Goal: Task Accomplishment & Management: Complete application form

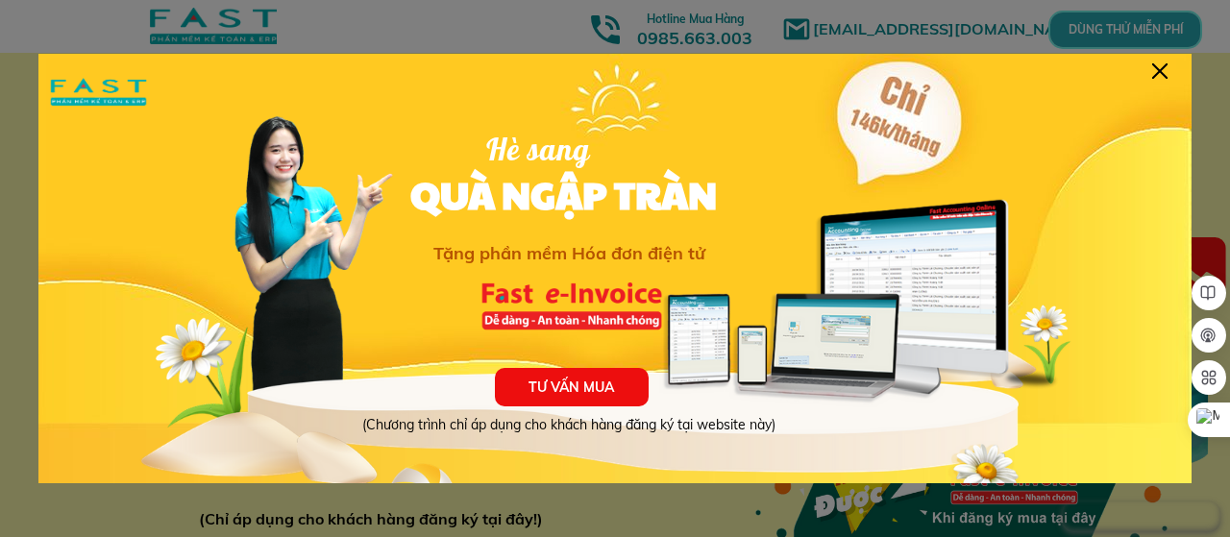
click at [1157, 70] on div at bounding box center [1159, 70] width 15 height 15
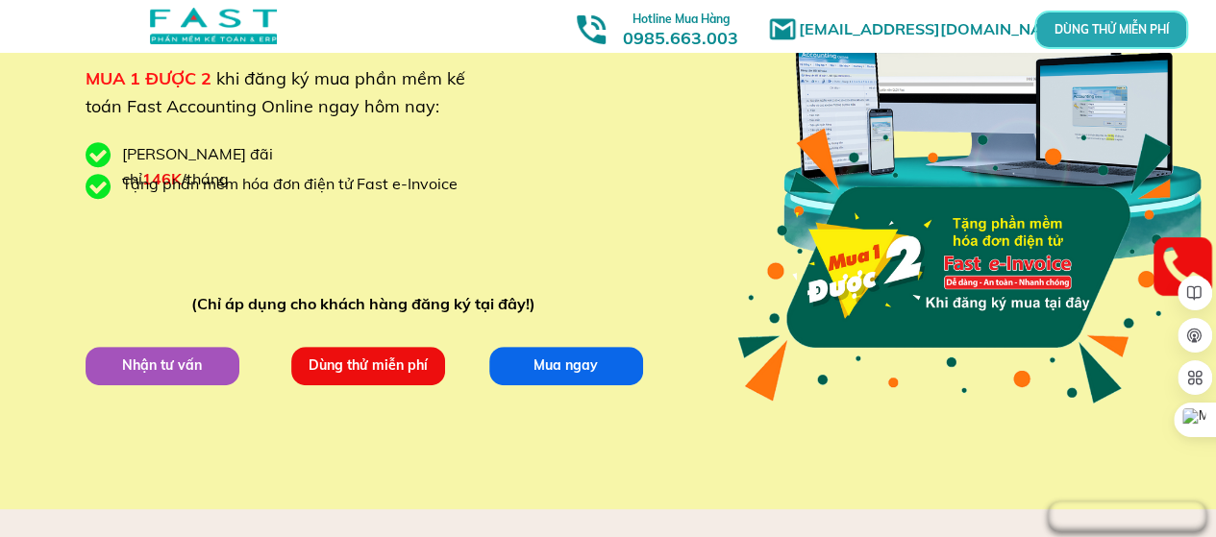
scroll to position [254, 0]
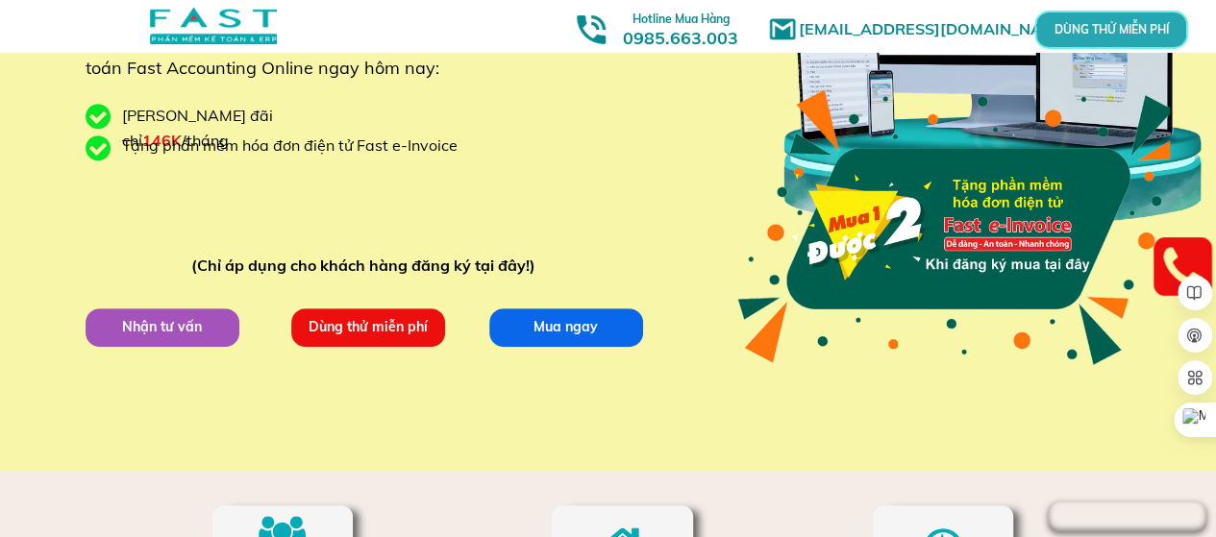
click at [350, 328] on p "Dùng thử miễn phí" at bounding box center [368, 327] width 156 height 38
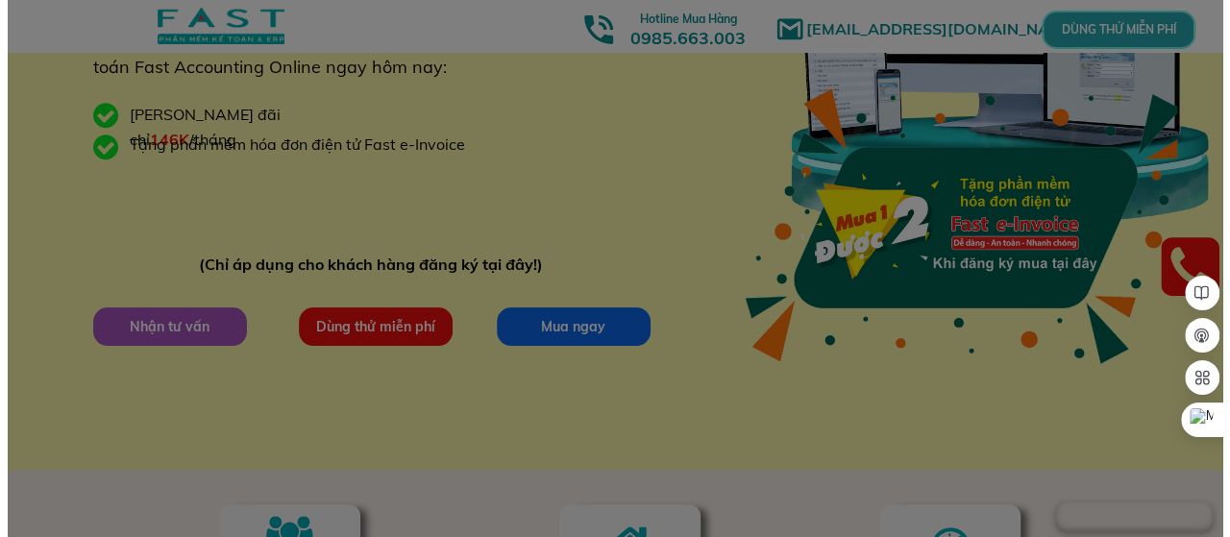
scroll to position [0, 0]
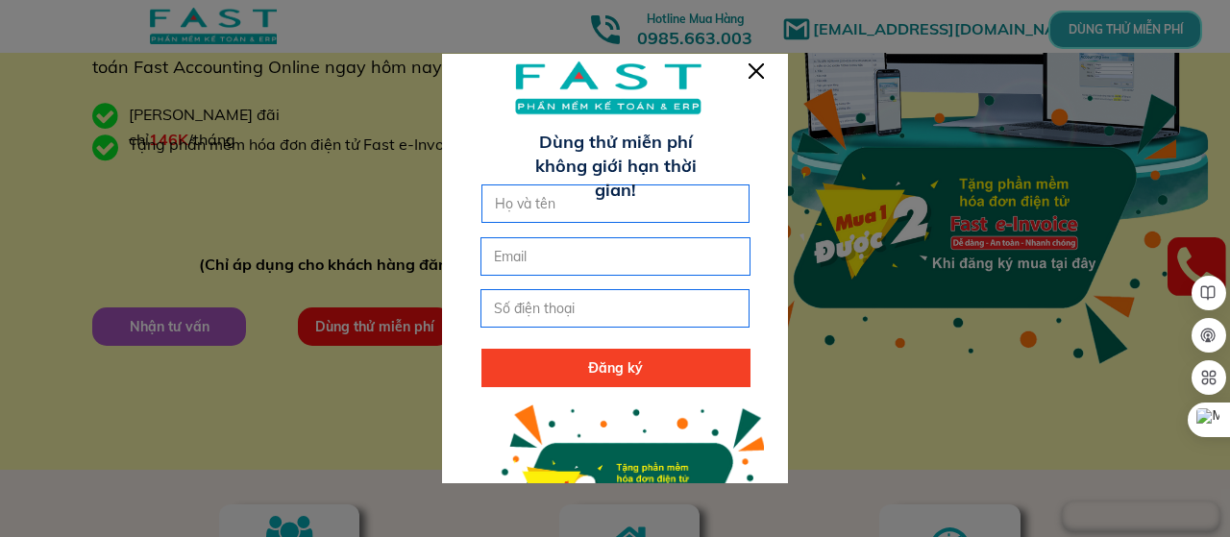
click at [534, 201] on input "text" at bounding box center [616, 203] width 252 height 37
type input "[PERSON_NAME]"
click at [552, 262] on input "email" at bounding box center [615, 256] width 252 height 37
type input "M"
type input "i"
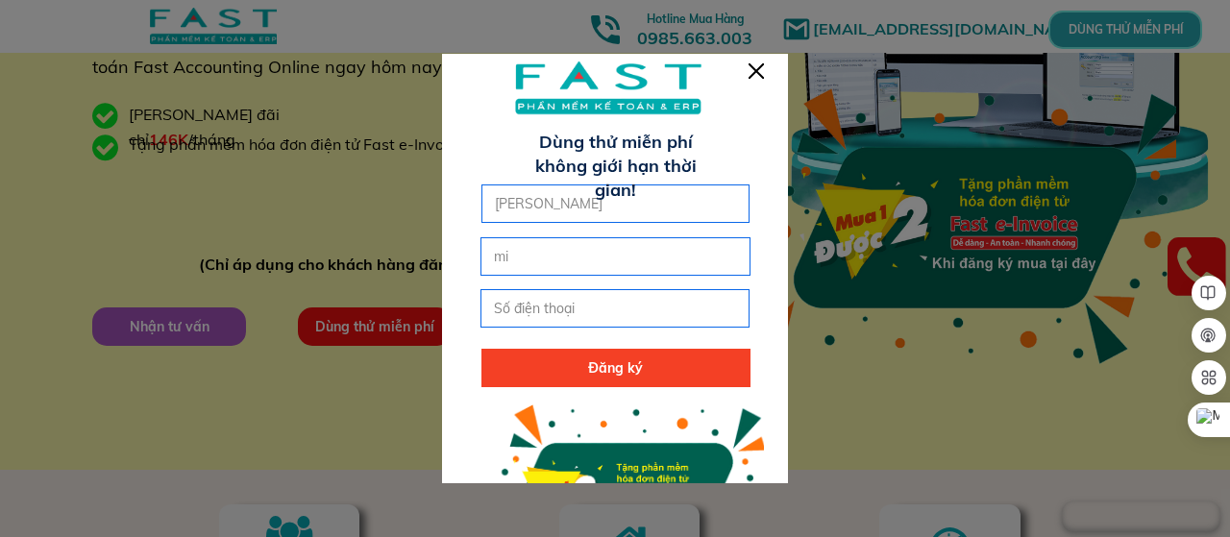
type input "m"
type input "[EMAIL_ADDRESS][DOMAIN_NAME]"
click at [571, 301] on input "tel" at bounding box center [615, 308] width 252 height 37
type input "0975795196"
click at [598, 358] on p "Đăng ký" at bounding box center [615, 368] width 269 height 38
